Goal: Information Seeking & Learning: Stay updated

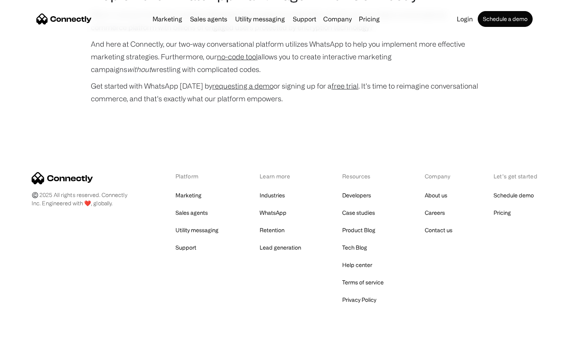
scroll to position [3797, 0]
